Goal: Information Seeking & Learning: Learn about a topic

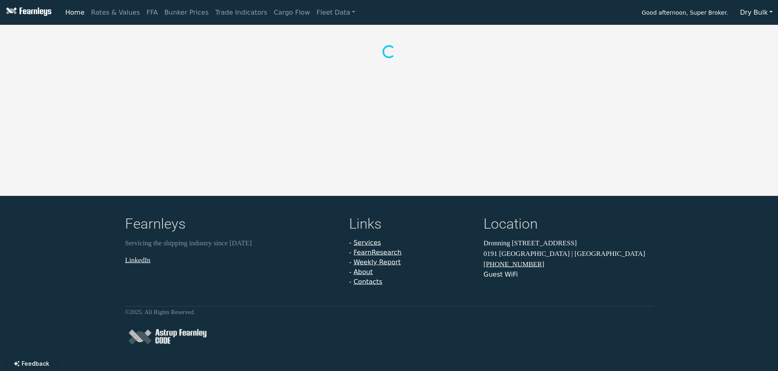
click at [763, 14] on button "Dry Bulk" at bounding box center [755, 12] width 43 height 15
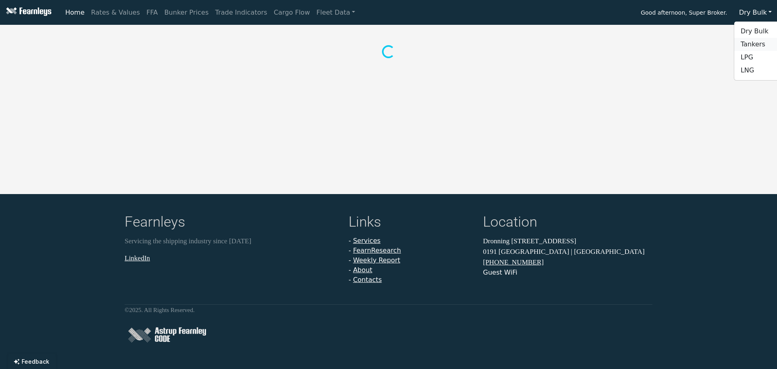
click at [763, 44] on link "Tankers" at bounding box center [766, 44] width 64 height 13
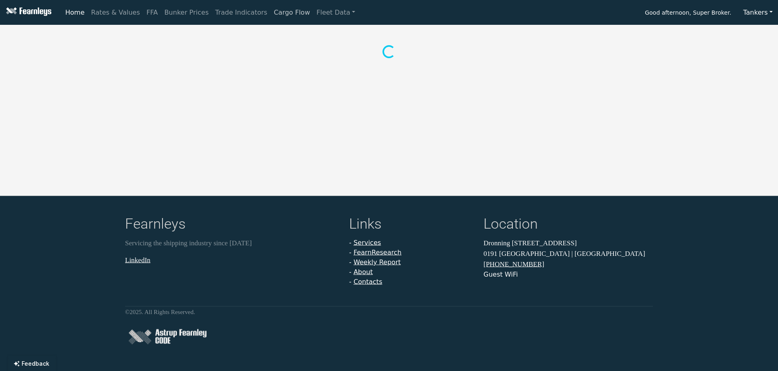
click at [270, 11] on link "Cargo Flow" at bounding box center [291, 12] width 43 height 16
click at [80, 16] on link "Home" at bounding box center [75, 12] width 26 height 16
click at [212, 10] on link "Trade Indicators" at bounding box center [241, 12] width 59 height 16
click at [38, 36] on button "Suezmax" at bounding box center [53, 36] width 44 height 17
